Goal: Complete application form

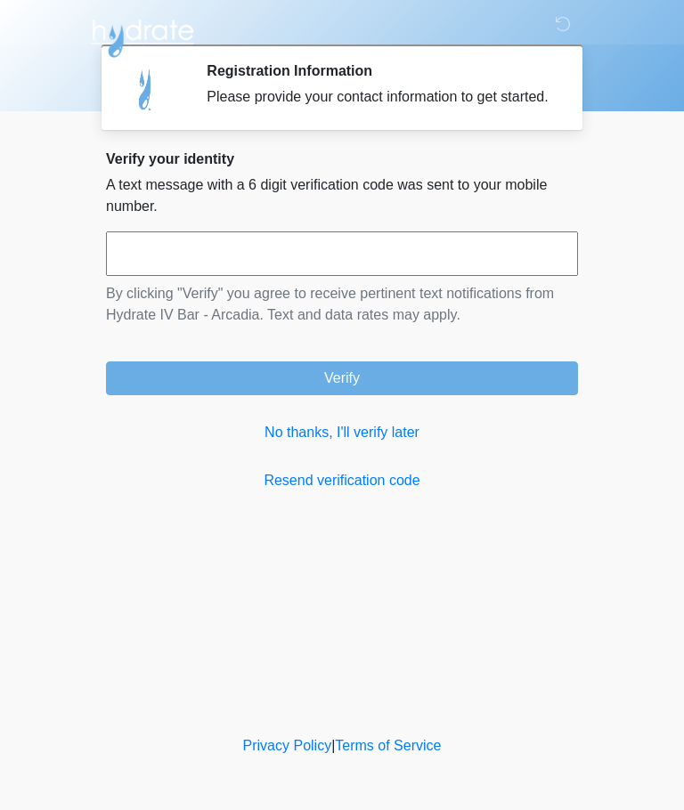
click at [343, 276] on input "text" at bounding box center [342, 254] width 472 height 45
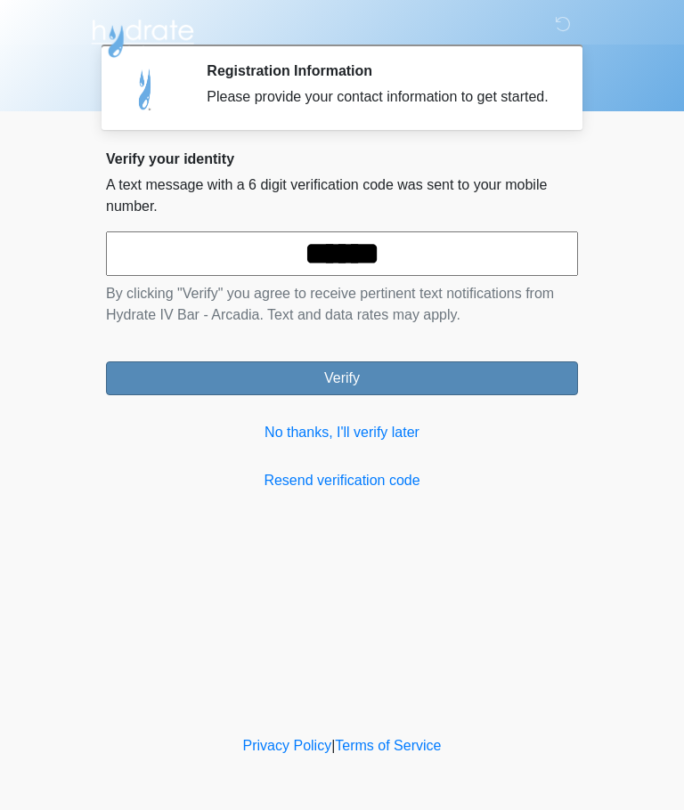
type input "******"
click at [411, 391] on button "Verify" at bounding box center [342, 379] width 472 height 34
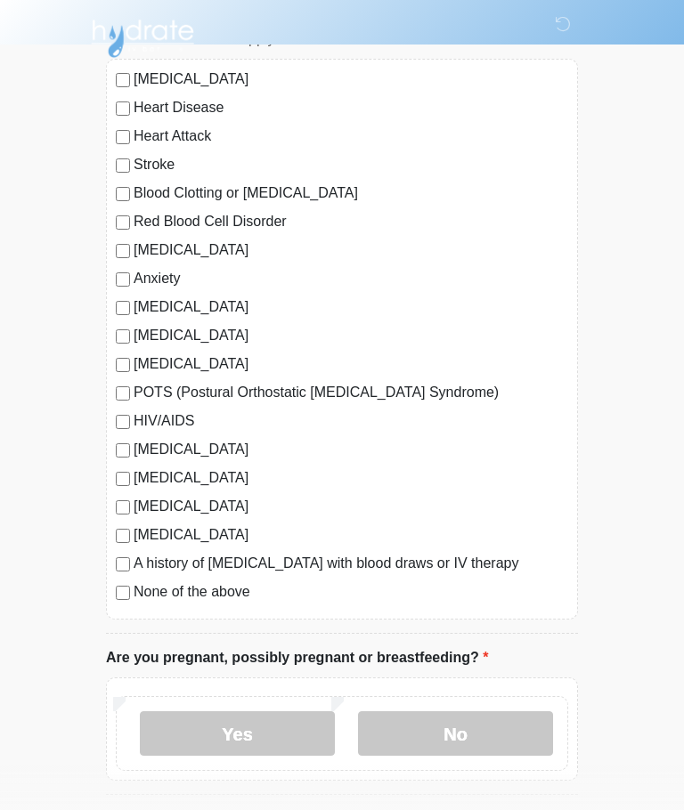
scroll to position [168, 0]
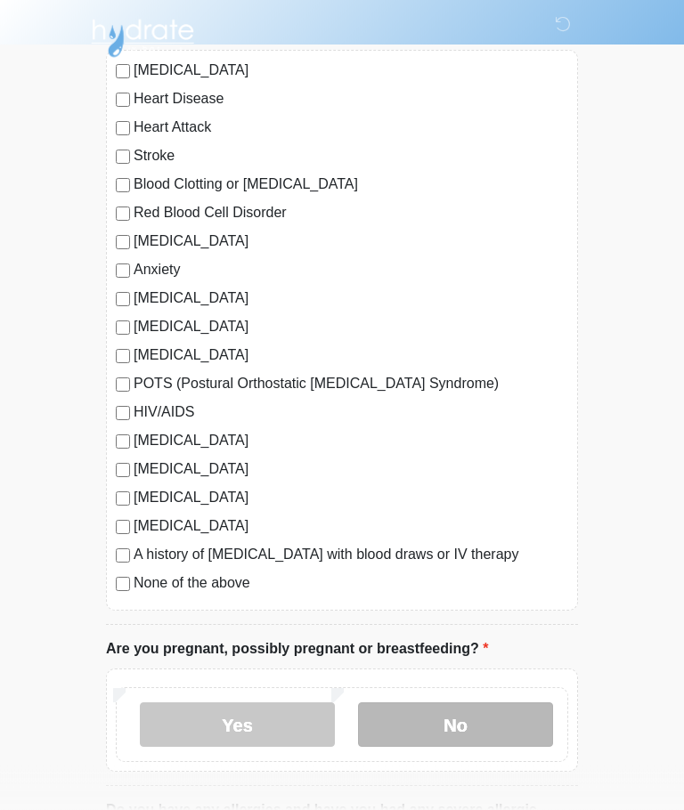
click at [433, 728] on label "No" at bounding box center [455, 725] width 195 height 45
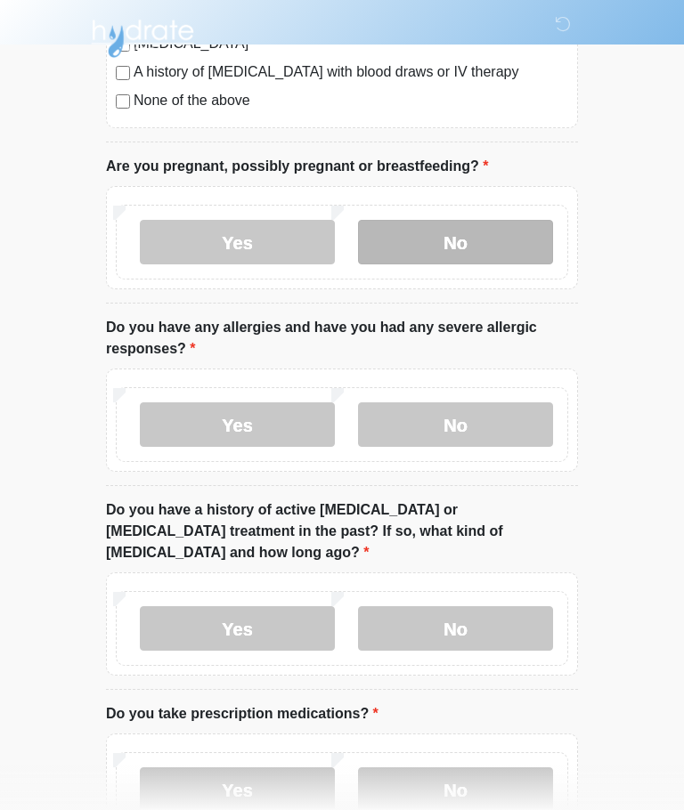
scroll to position [669, 0]
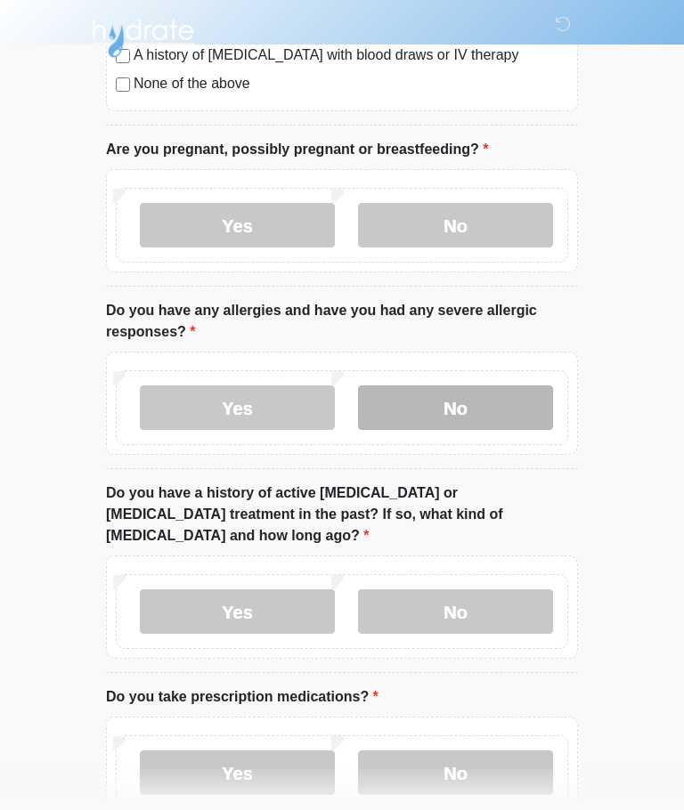
click at [414, 403] on label "No" at bounding box center [455, 408] width 195 height 45
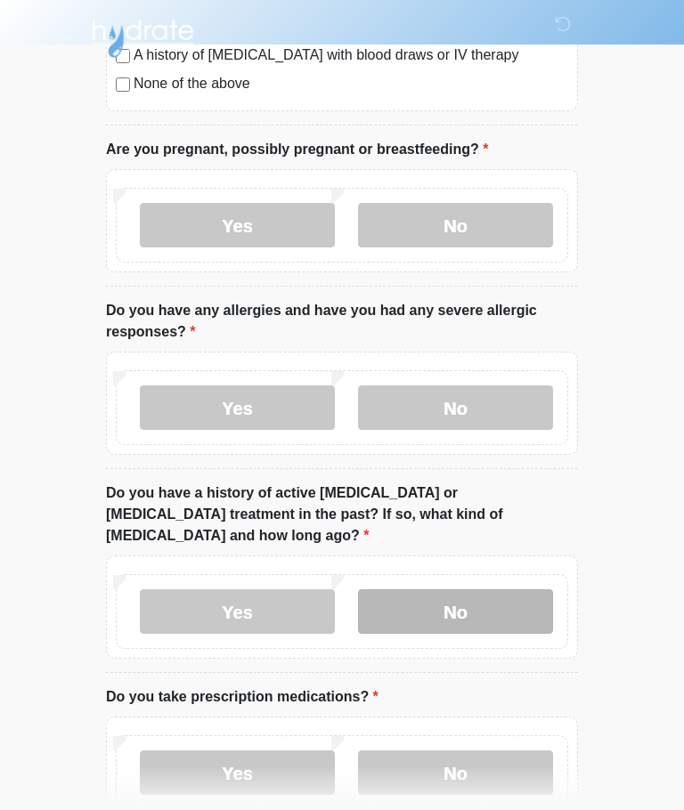
click at [412, 595] on label "No" at bounding box center [455, 611] width 195 height 45
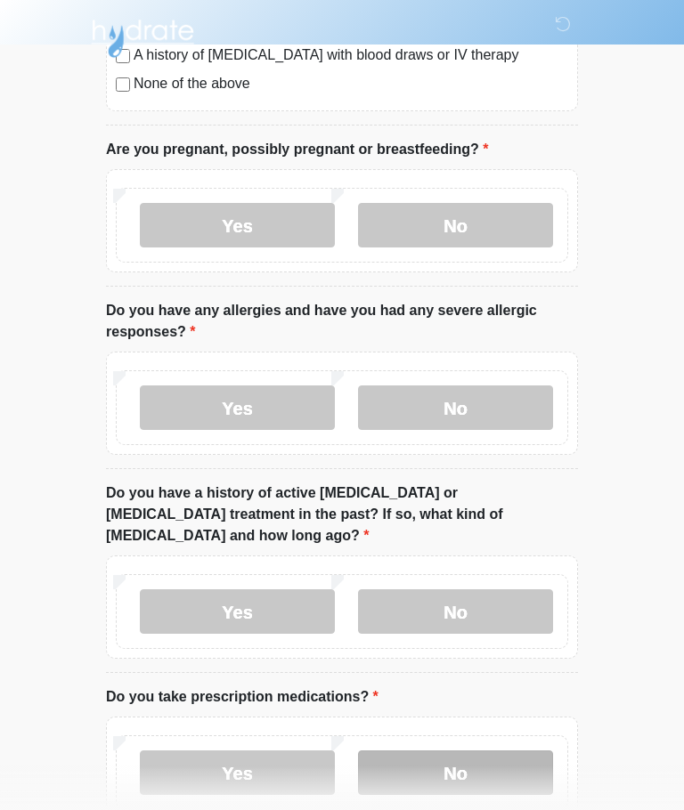
click at [427, 753] on label "No" at bounding box center [455, 773] width 195 height 45
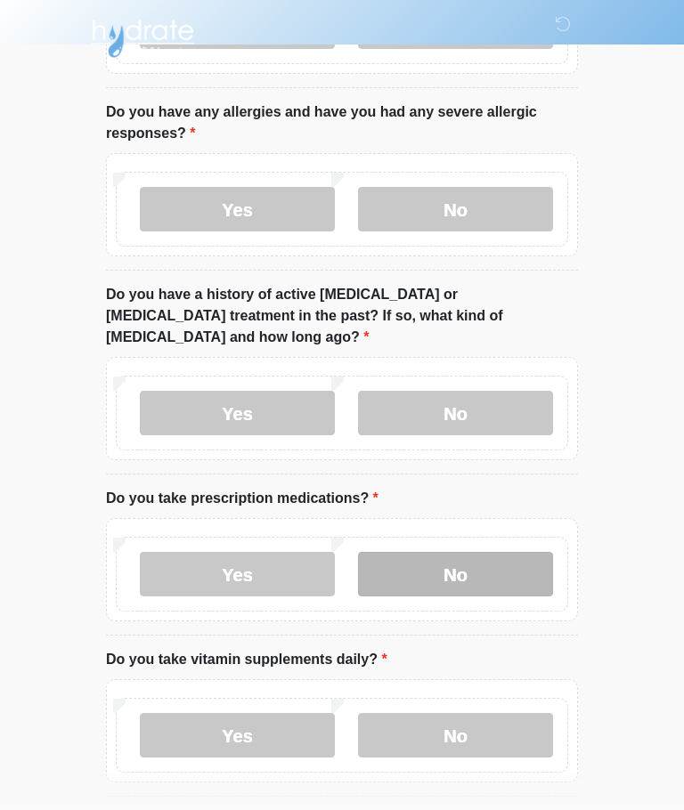
scroll to position [913, 0]
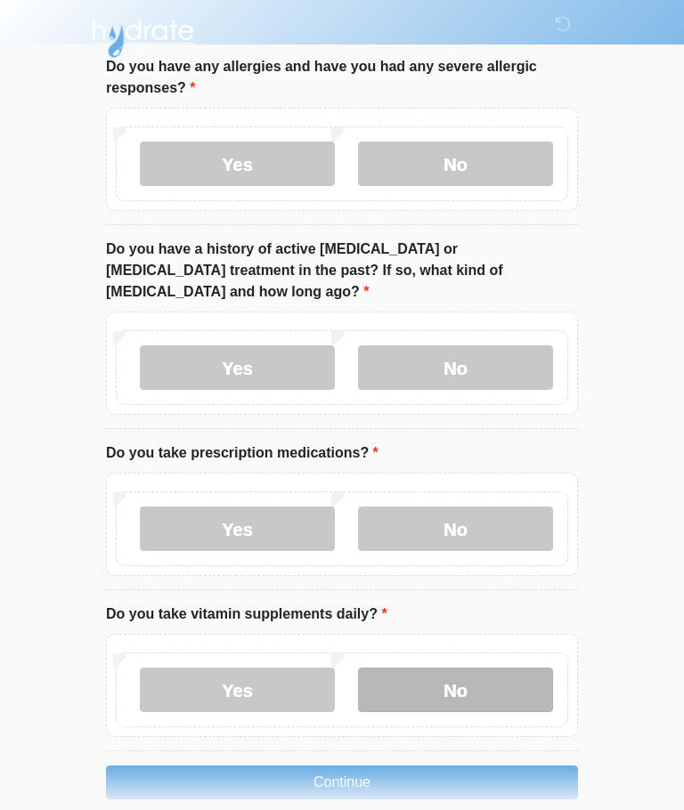
click at [436, 668] on label "No" at bounding box center [455, 690] width 195 height 45
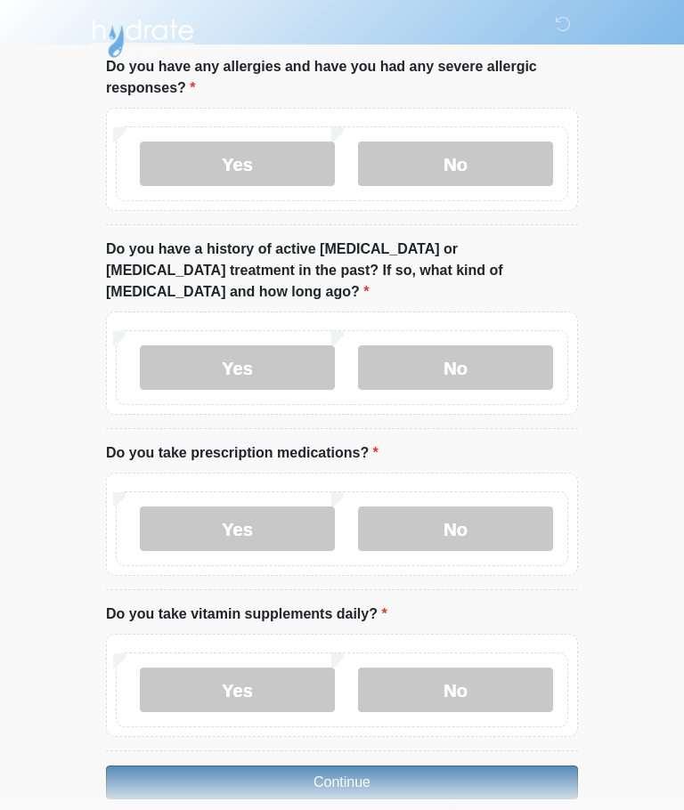
click at [328, 766] on button "Continue" at bounding box center [342, 783] width 472 height 34
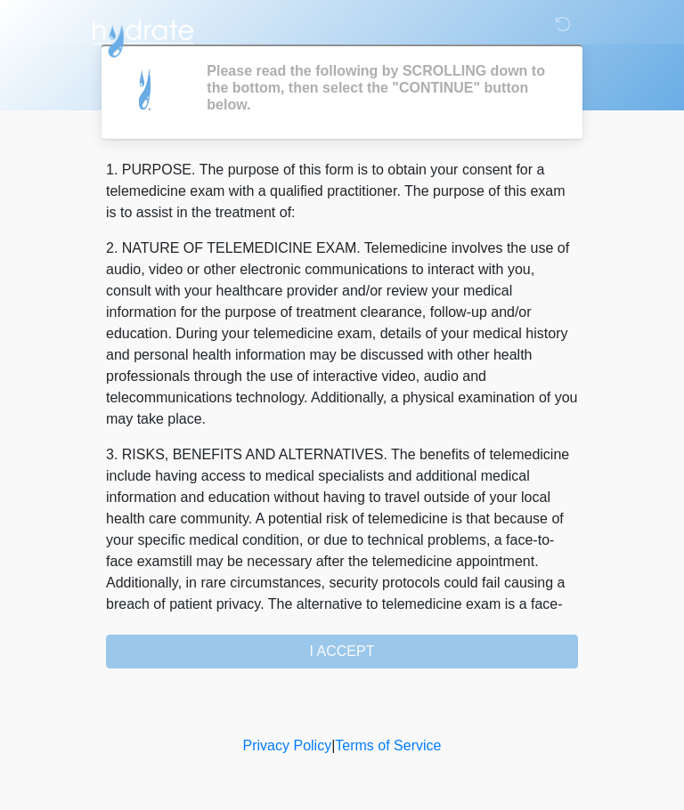
scroll to position [0, 0]
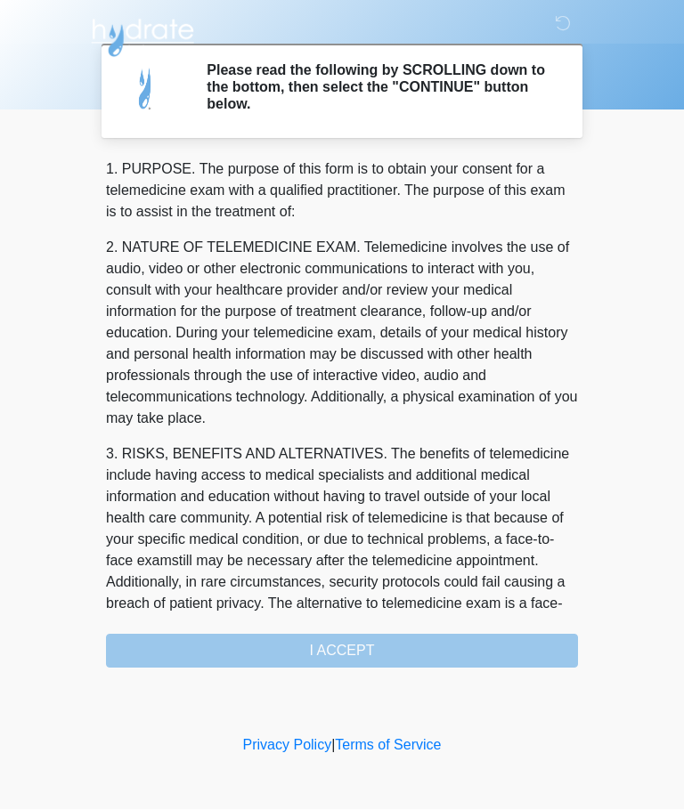
click at [333, 651] on div "1. PURPOSE. The purpose of this form is to obtain your consent for a telemedici…" at bounding box center [342, 413] width 472 height 509
click at [325, 654] on div "1. PURPOSE. The purpose of this form is to obtain your consent for a telemedici…" at bounding box center [342, 413] width 472 height 509
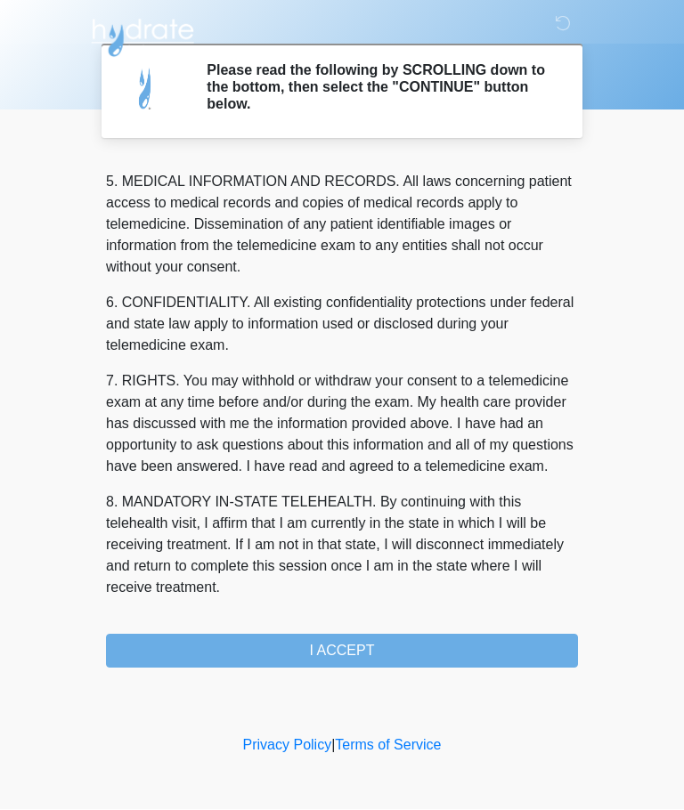
scroll to position [579, 0]
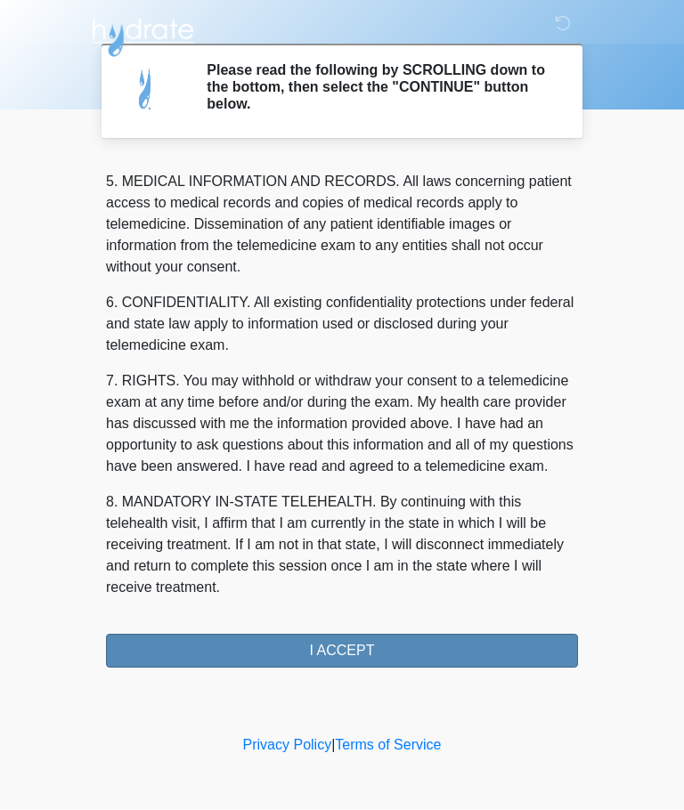
click at [298, 650] on button "I ACCEPT" at bounding box center [342, 652] width 472 height 34
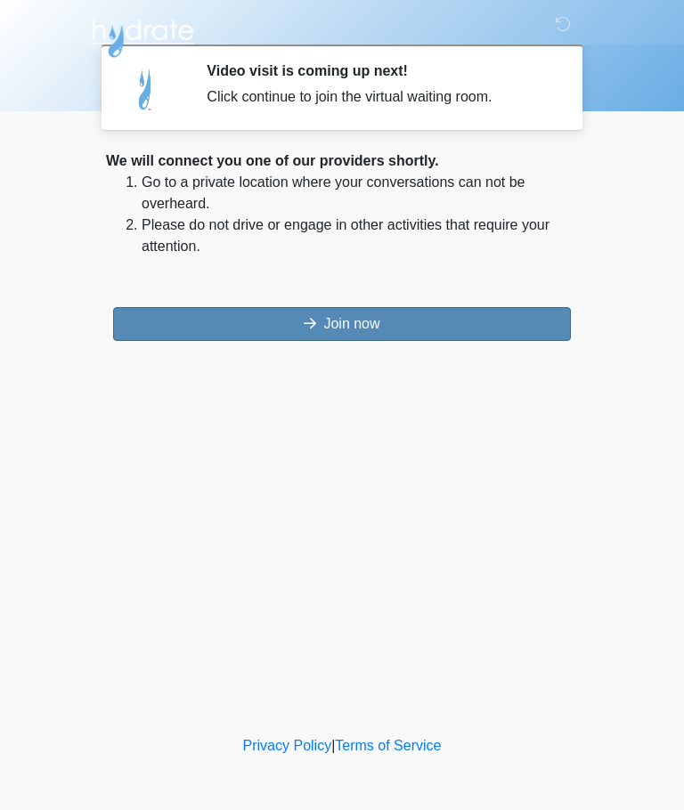
click at [348, 323] on button "Join now" at bounding box center [342, 324] width 458 height 34
